Goal: Task Accomplishment & Management: Complete application form

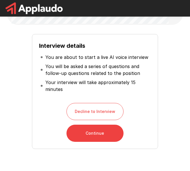
scroll to position [86, 0]
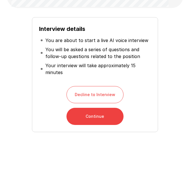
click at [94, 118] on button "Continue" at bounding box center [94, 116] width 57 height 17
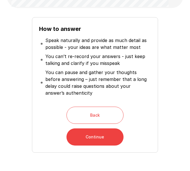
click at [90, 136] on button "Continue" at bounding box center [94, 136] width 57 height 17
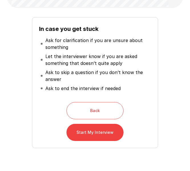
click at [110, 134] on button "Start My Interview" at bounding box center [94, 132] width 57 height 17
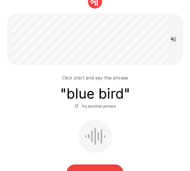
scroll to position [57, 0]
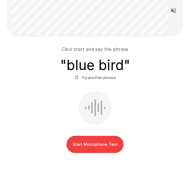
click at [111, 146] on button "Start Microphone Test" at bounding box center [94, 144] width 57 height 17
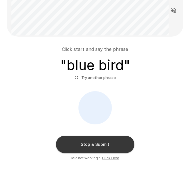
click at [108, 139] on button "Stop & Submit" at bounding box center [95, 144] width 78 height 17
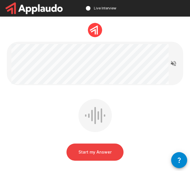
click at [112, 153] on button "Start my Answer" at bounding box center [94, 151] width 57 height 17
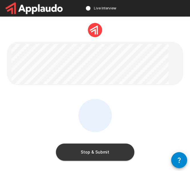
click at [115, 153] on button "Stop & Submit" at bounding box center [95, 151] width 78 height 17
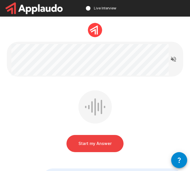
click at [107, 142] on button "Start my Answer" at bounding box center [94, 143] width 57 height 17
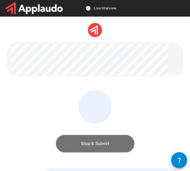
click at [118, 141] on button "Stop & Submit" at bounding box center [95, 143] width 78 height 17
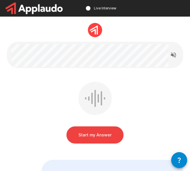
click at [110, 131] on button "Start my Answer" at bounding box center [94, 134] width 57 height 17
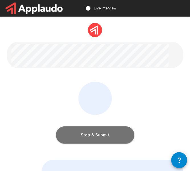
click at [121, 128] on button "Stop & Submit" at bounding box center [95, 134] width 78 height 17
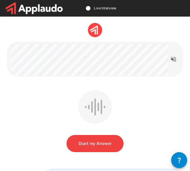
click at [113, 140] on button "Start my Answer" at bounding box center [94, 143] width 57 height 17
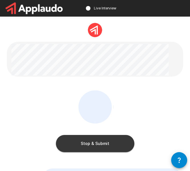
click at [129, 143] on button "Stop & Submit" at bounding box center [95, 143] width 78 height 17
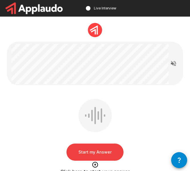
click at [105, 156] on button "Start my Answer" at bounding box center [94, 151] width 57 height 17
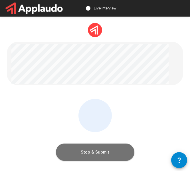
click at [118, 150] on button "Stop & Submit" at bounding box center [95, 151] width 78 height 17
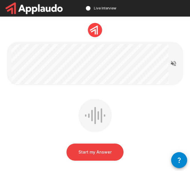
click at [98, 151] on button "Start my Answer" at bounding box center [94, 151] width 57 height 17
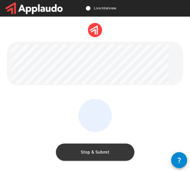
click at [116, 152] on button "Stop & Submit" at bounding box center [95, 151] width 78 height 17
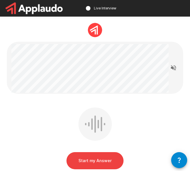
click at [104, 156] on button "Start my Answer" at bounding box center [94, 160] width 57 height 17
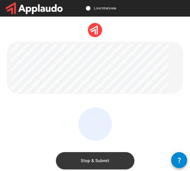
click at [113, 163] on button "Stop & Submit" at bounding box center [95, 160] width 78 height 17
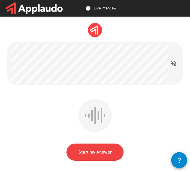
click at [101, 147] on button "Start my Answer" at bounding box center [94, 151] width 57 height 17
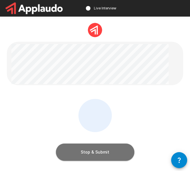
click at [106, 151] on button "Stop & Submit" at bounding box center [95, 151] width 78 height 17
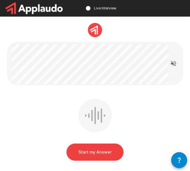
click at [98, 145] on button "Start my Answer" at bounding box center [94, 151] width 57 height 17
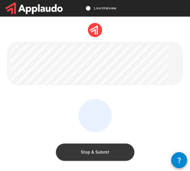
click at [104, 150] on button "Stop & Submit" at bounding box center [95, 151] width 78 height 17
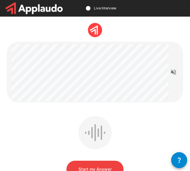
scroll to position [29, 0]
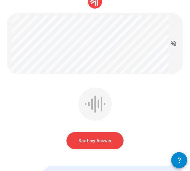
click at [109, 143] on button "Start my Answer" at bounding box center [94, 140] width 57 height 17
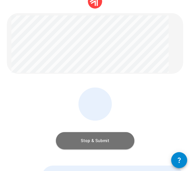
click at [102, 141] on button "Stop & Submit" at bounding box center [95, 140] width 78 height 17
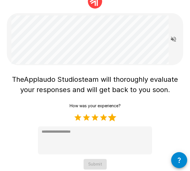
click at [110, 118] on label "5 Stars" at bounding box center [112, 117] width 9 height 9
type textarea "*"
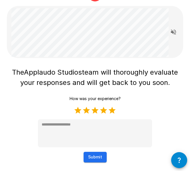
scroll to position [40, 0]
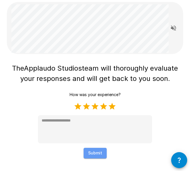
click at [102, 152] on button "Submit" at bounding box center [95, 153] width 23 height 11
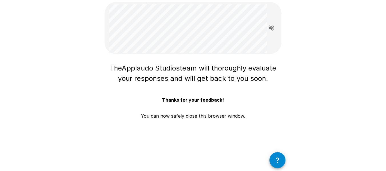
scroll to position [9, 0]
